Goal: Task Accomplishment & Management: Use online tool/utility

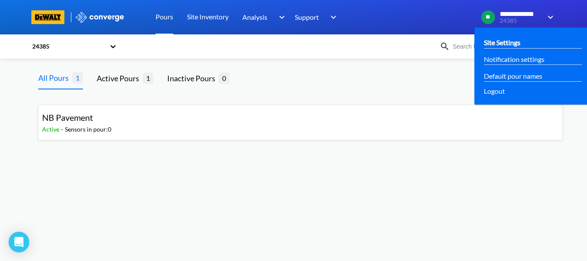
click at [506, 48] on link "Site Settings" at bounding box center [502, 42] width 37 height 11
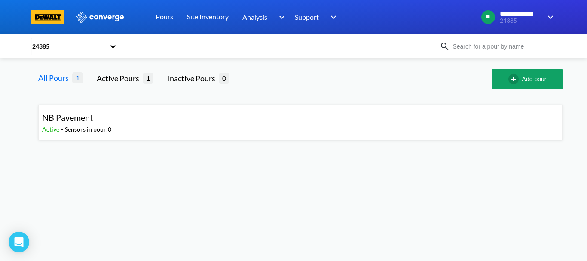
click at [55, 49] on div "24385" at bounding box center [68, 46] width 74 height 9
click at [50, 87] on div "22340" at bounding box center [74, 86] width 86 height 16
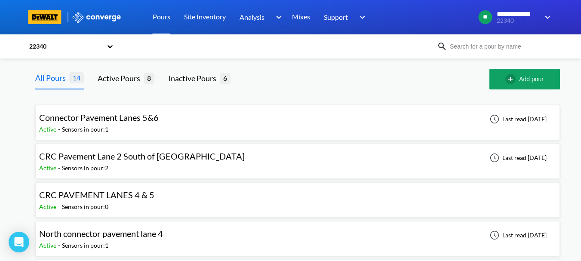
click at [146, 168] on div "Active - Sensors in pour: 2" at bounding box center [144, 167] width 210 height 9
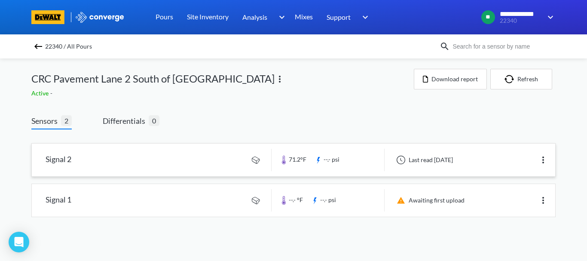
click at [544, 161] on img at bounding box center [543, 160] width 10 height 10
click at [525, 160] on div "Edit" at bounding box center [520, 160] width 55 height 16
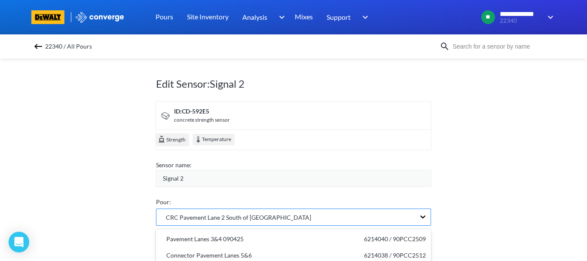
scroll to position [101, 0]
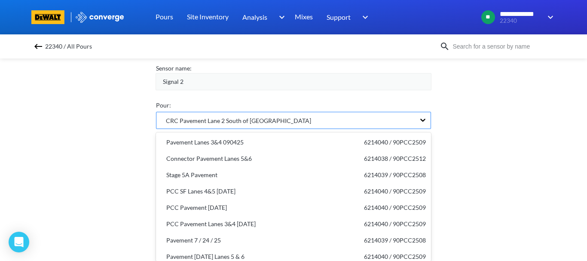
click at [256, 129] on div "option undefined focused, 12 of 14. 14 results available. Use Up and Down to ch…" at bounding box center [293, 120] width 275 height 17
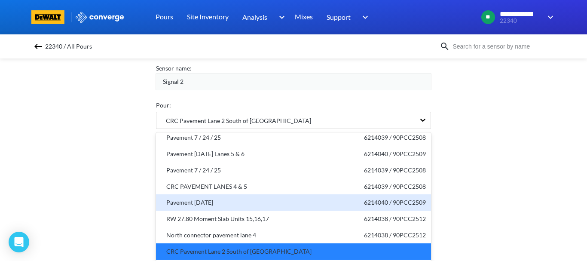
scroll to position [103, 0]
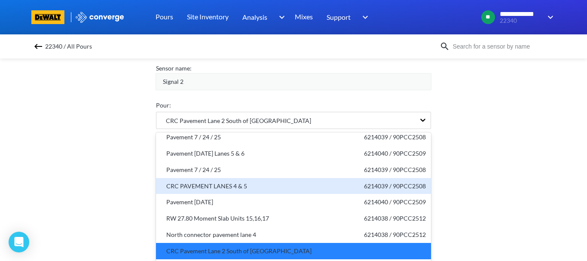
click at [263, 184] on div "CRC PAVEMENT LANES 4 & 5 6214039 / 90PCC2508" at bounding box center [293, 185] width 265 height 9
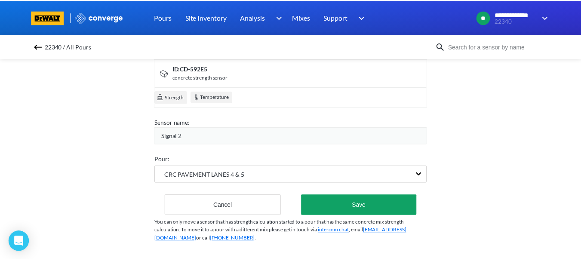
scroll to position [49, 0]
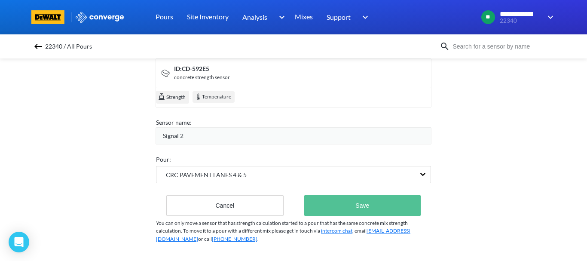
click at [324, 197] on button "Save" at bounding box center [362, 205] width 116 height 21
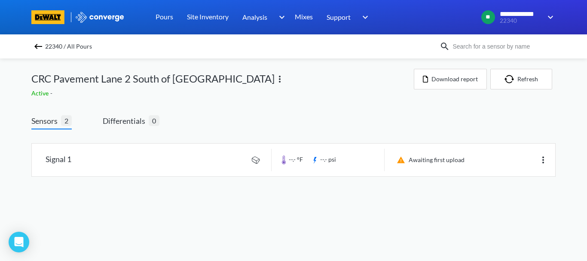
click at [41, 50] on img at bounding box center [38, 46] width 10 height 10
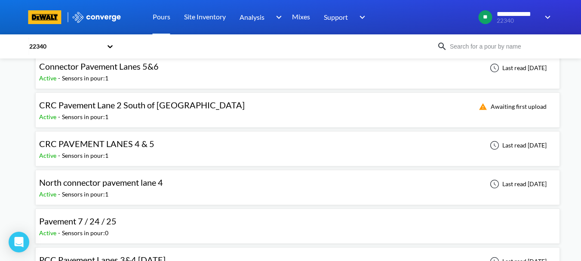
scroll to position [52, 0]
click at [270, 149] on div "CRC PAVEMENT LANES 4 & 5 Active - Sensors in pour: 1 Last read 1 day ago" at bounding box center [297, 148] width 516 height 28
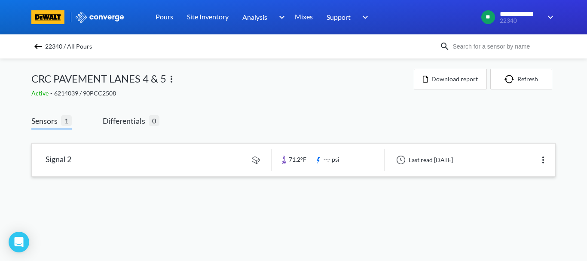
click at [198, 149] on link at bounding box center [293, 160] width 523 height 33
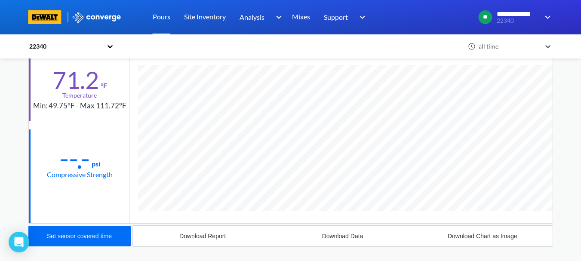
scroll to position [82, 0]
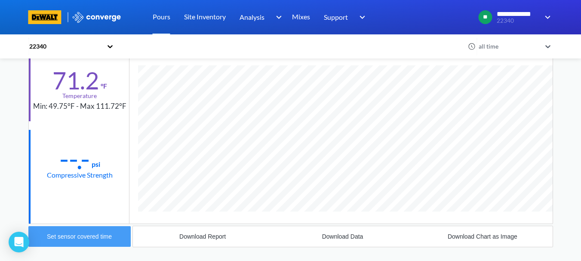
click at [85, 231] on button "Set sensor covered time" at bounding box center [79, 236] width 102 height 21
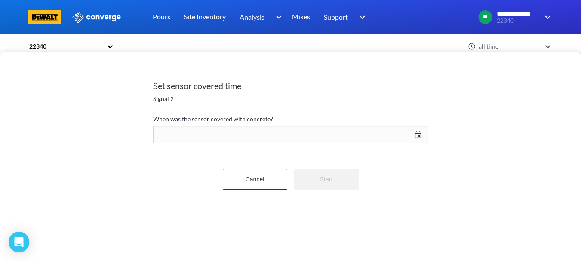
scroll to position [454, 524]
click at [418, 134] on div "09/26/2025 Press the down arrow key to interact with the calendar and select a …" at bounding box center [290, 134] width 275 height 21
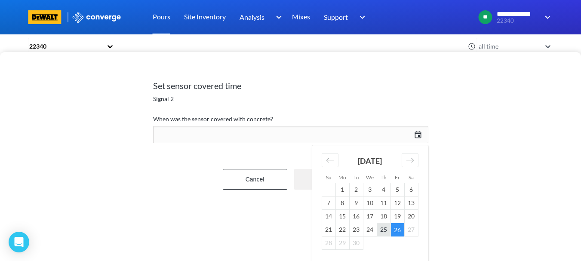
click at [383, 226] on td "25" at bounding box center [383, 229] width 14 height 13
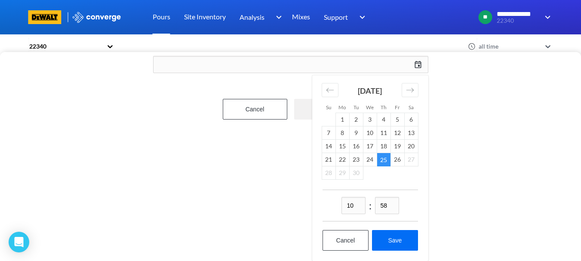
scroll to position [74, 0]
click at [354, 201] on input "10" at bounding box center [353, 205] width 24 height 17
type input "00"
type input "09"
click at [394, 235] on button "Save" at bounding box center [395, 240] width 46 height 21
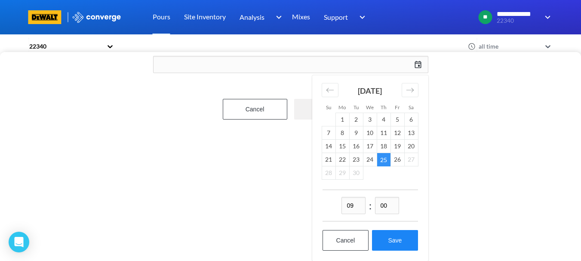
type input "09:00, 25th of September"
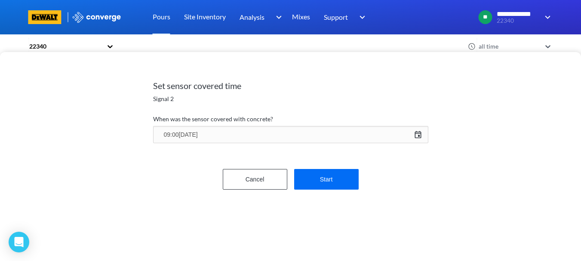
scroll to position [0, 0]
click at [324, 182] on button "Start" at bounding box center [326, 179] width 64 height 21
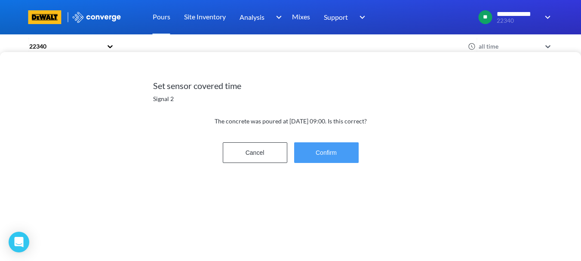
click at [321, 154] on button "Confirm" at bounding box center [326, 152] width 64 height 21
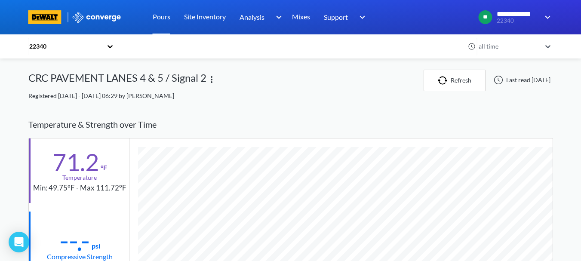
click at [137, 84] on div "CRC PAVEMENT LANES 4 & 5 / Signal 2" at bounding box center [117, 80] width 178 height 21
click at [3, 94] on div "**********" at bounding box center [290, 265] width 581 height 530
